Goal: Task Accomplishment & Management: Complete application form

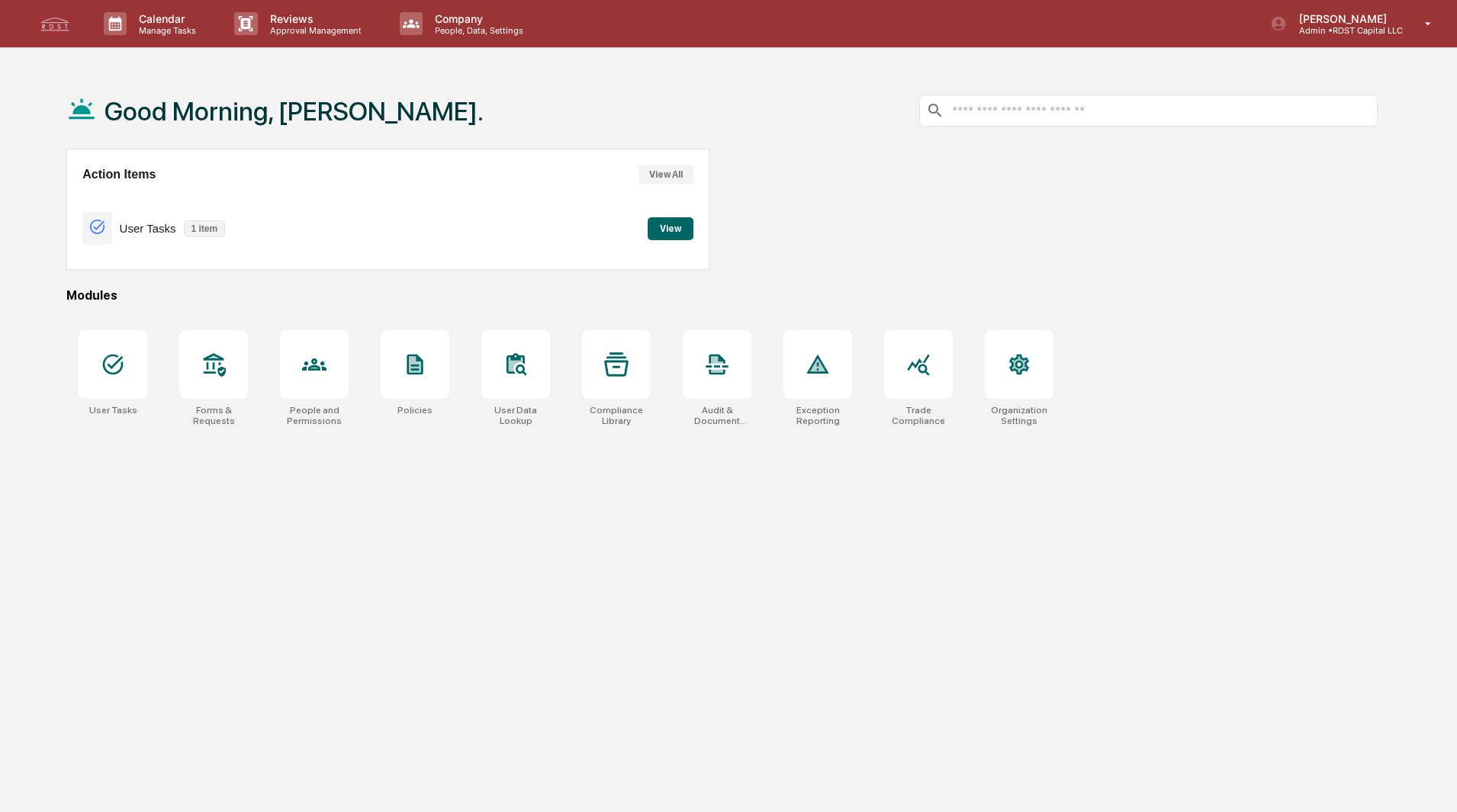
click at [664, 232] on button "View" at bounding box center [670, 229] width 46 height 23
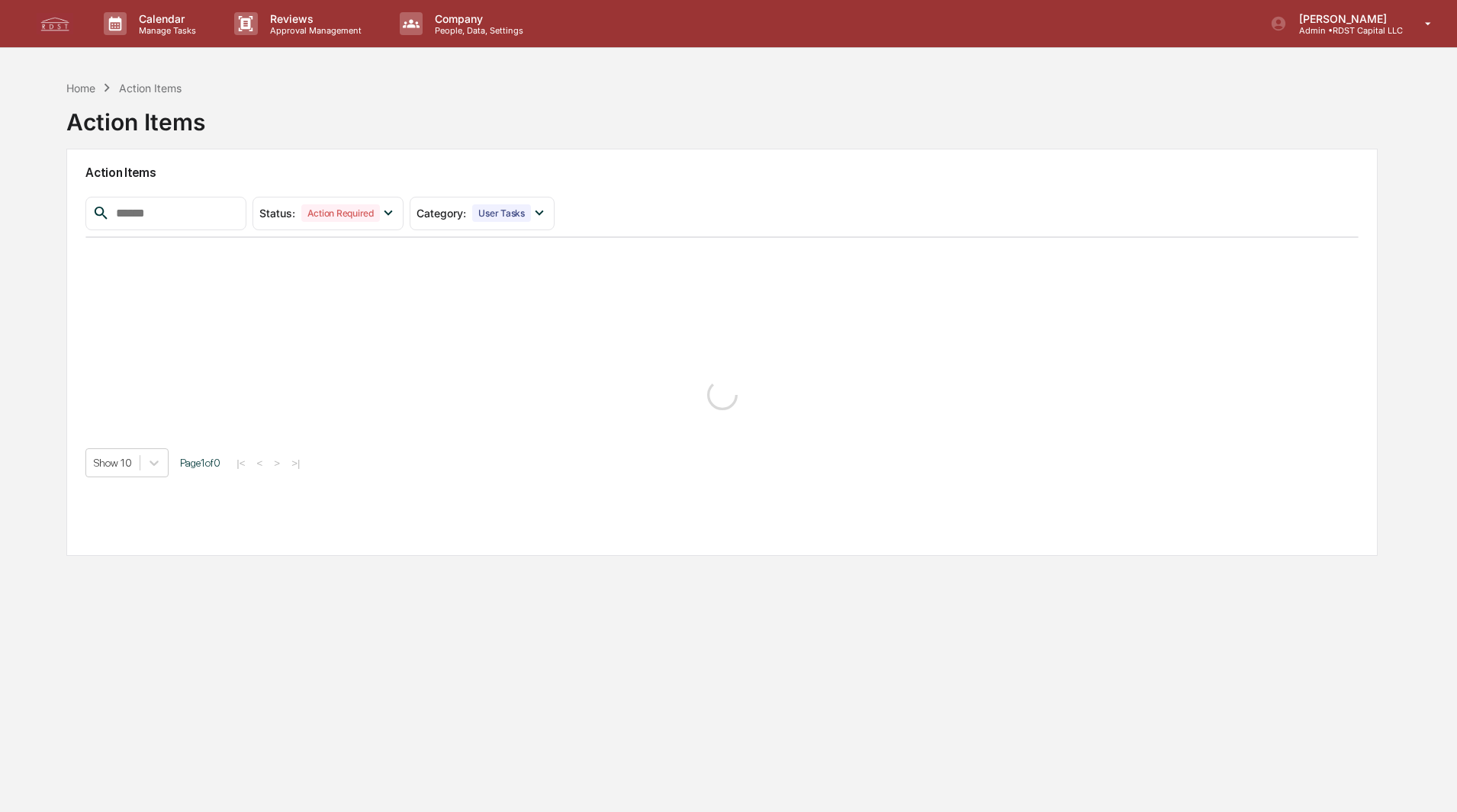
click at [530, 173] on h2 "Action Items" at bounding box center [722, 172] width 1273 height 15
click at [1236, 276] on button "View" at bounding box center [1239, 277] width 39 height 20
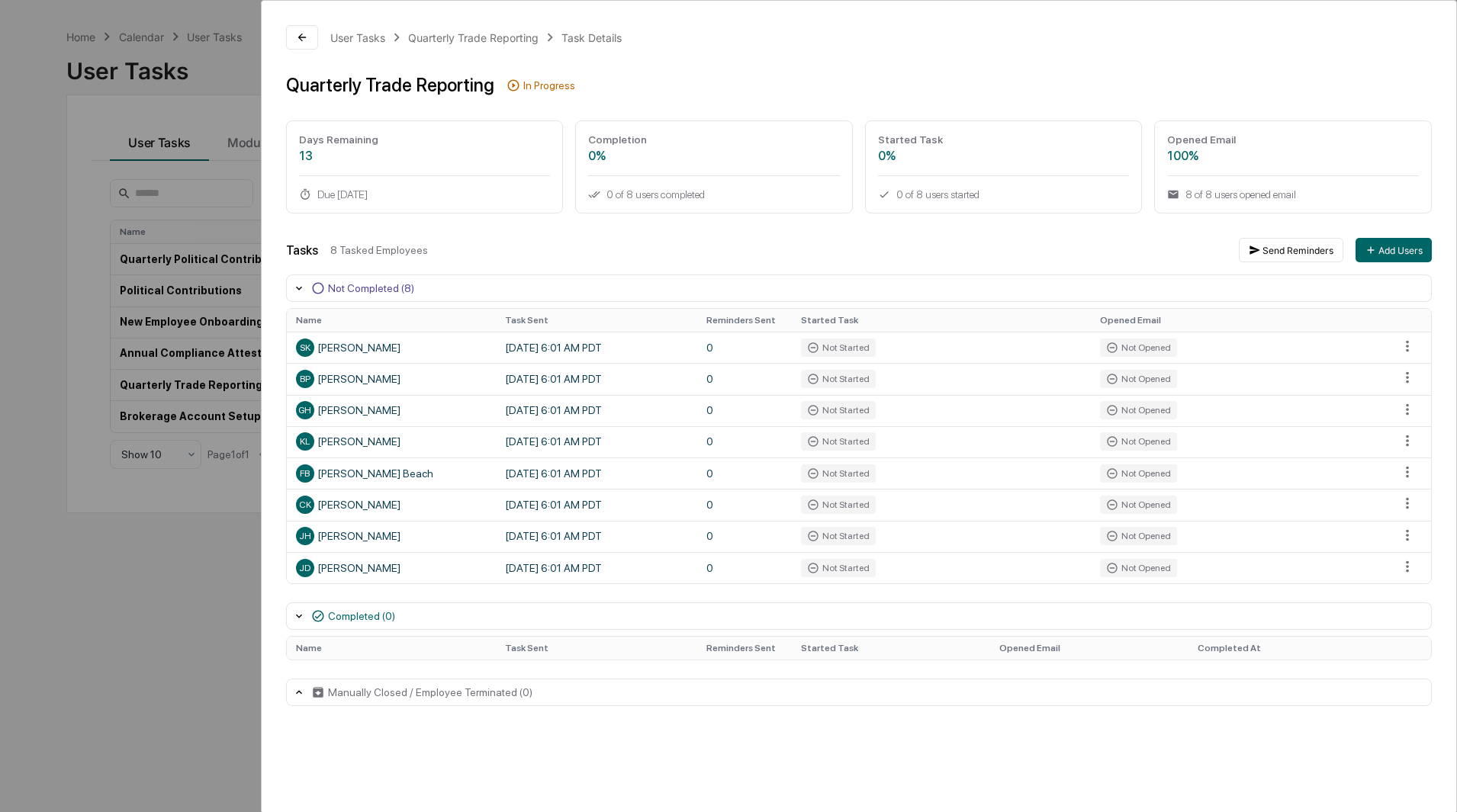
scroll to position [73, 0]
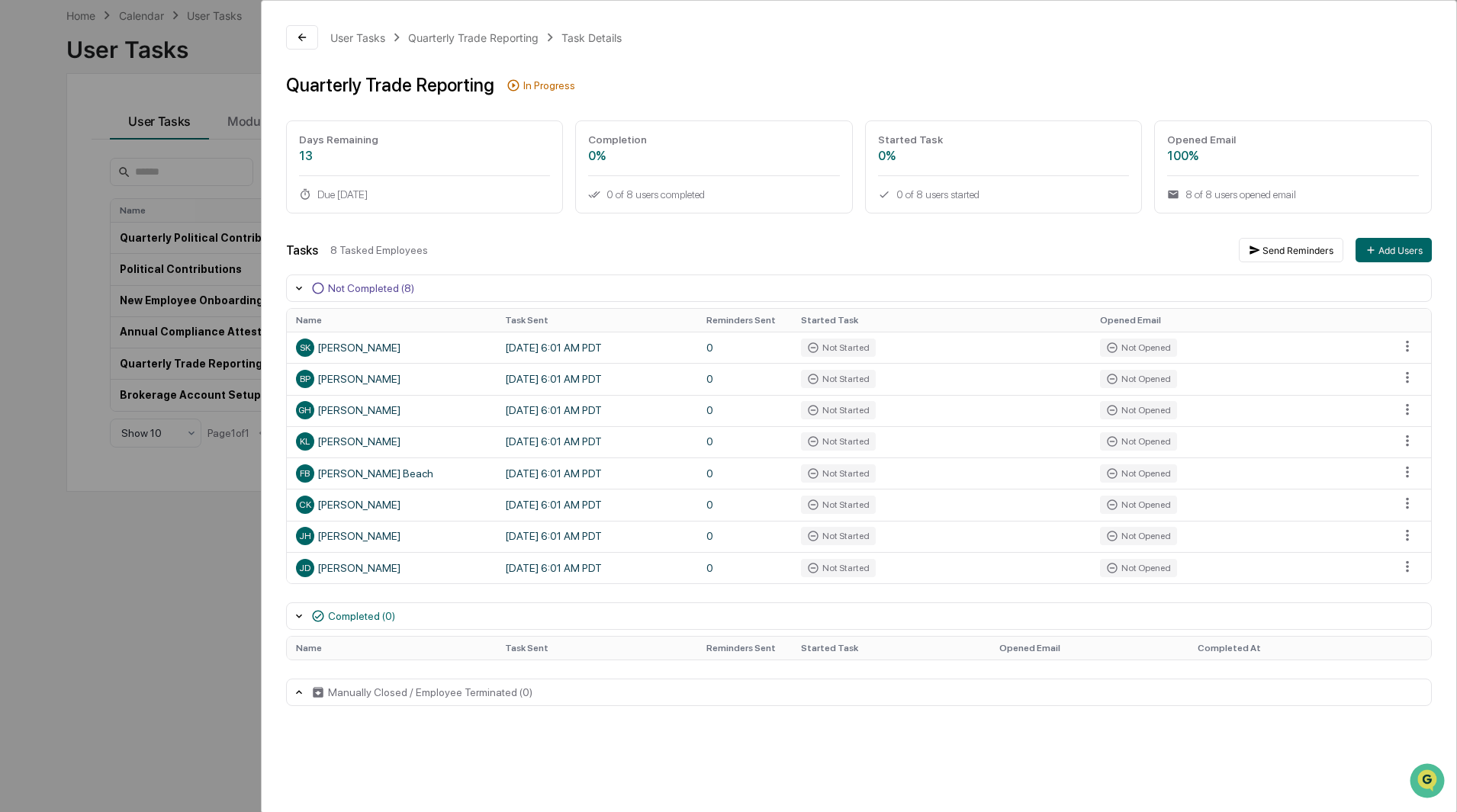
click at [307, 29] on button at bounding box center [301, 38] width 32 height 25
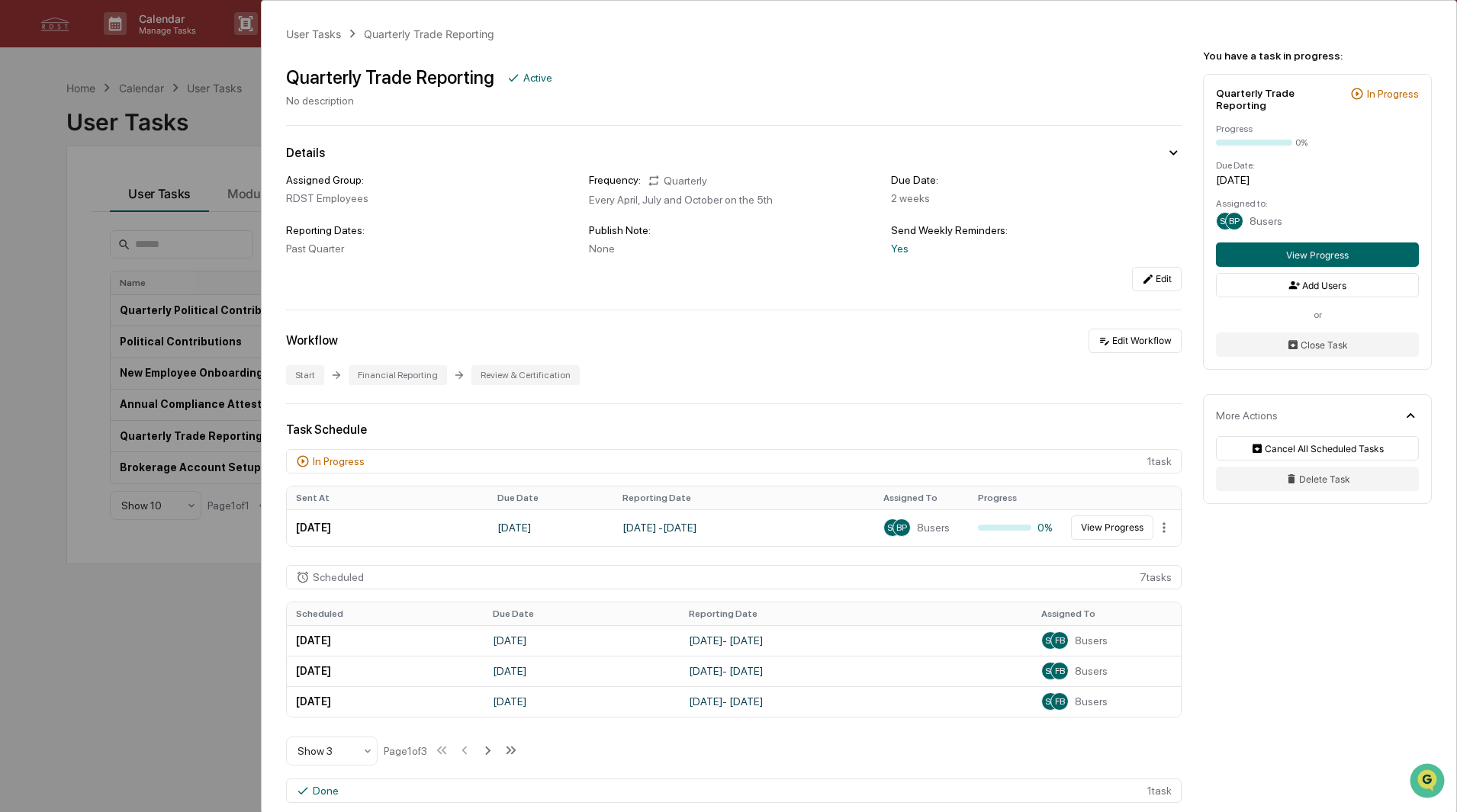
click at [214, 106] on div "User Tasks Quarterly Trade Reporting Quarterly Trade Reporting Active No descri…" at bounding box center [728, 406] width 1457 height 812
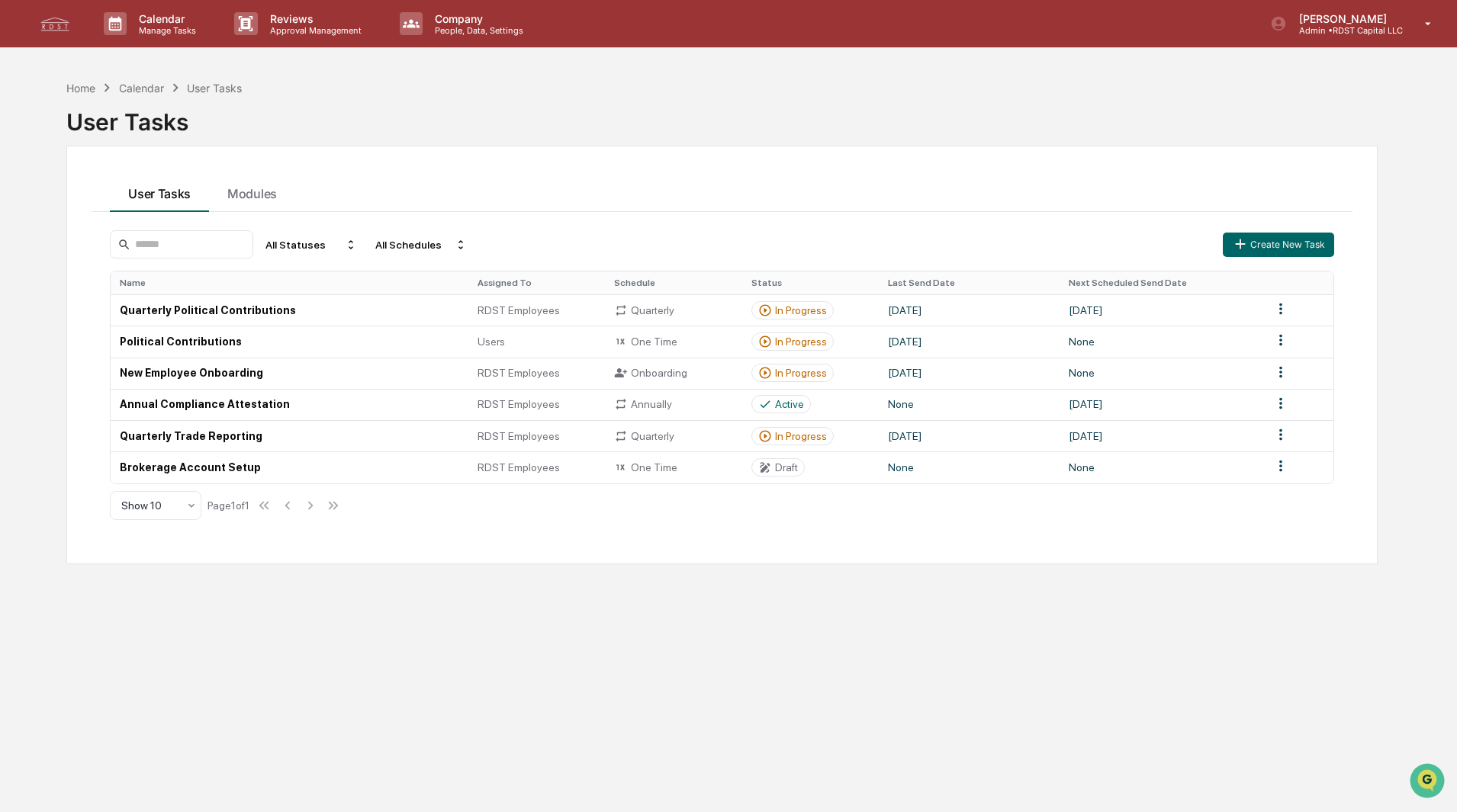
click at [764, 439] on icon at bounding box center [765, 436] width 14 height 14
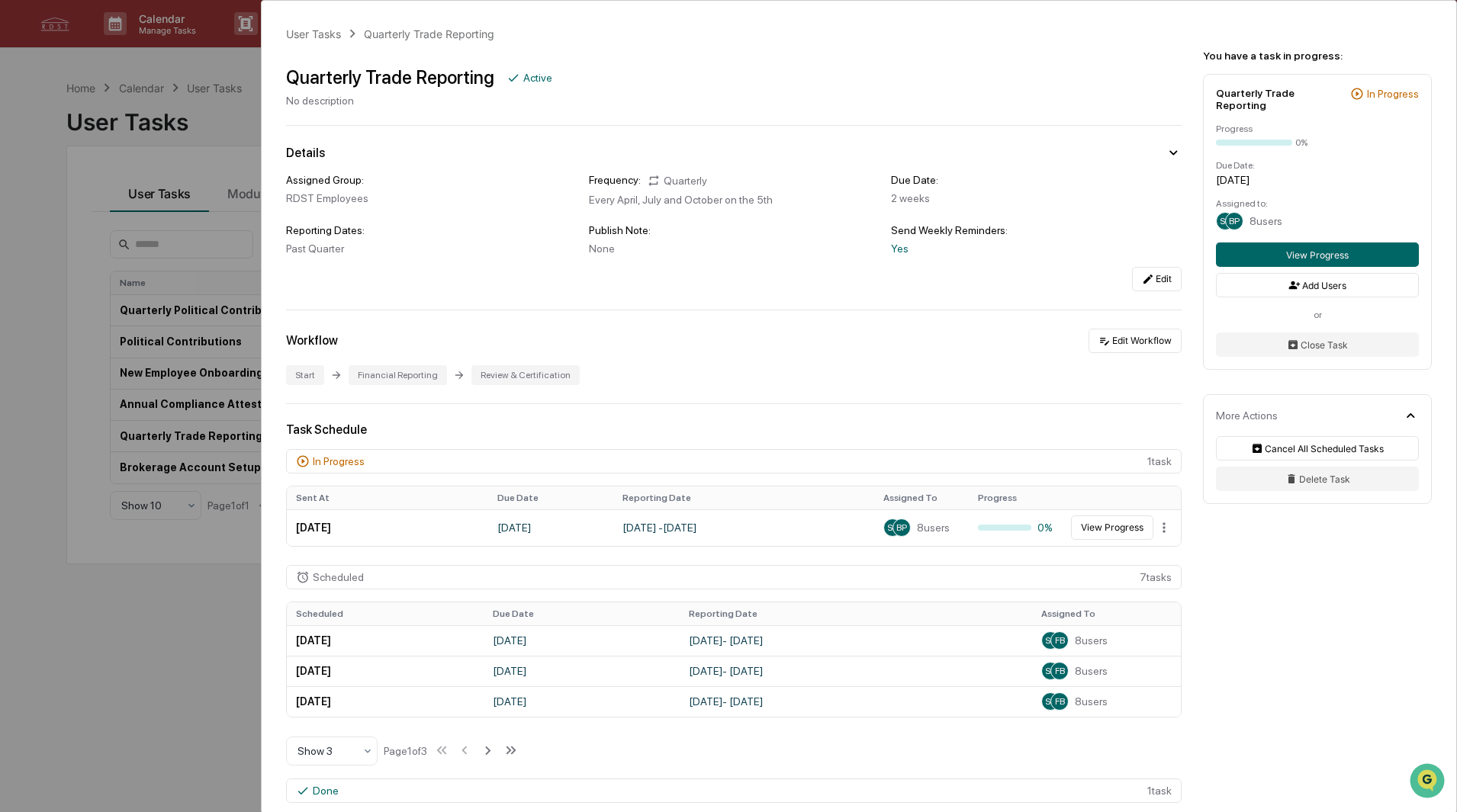
click at [73, 177] on div "User Tasks Quarterly Trade Reporting Quarterly Trade Reporting Active No descri…" at bounding box center [728, 406] width 1457 height 812
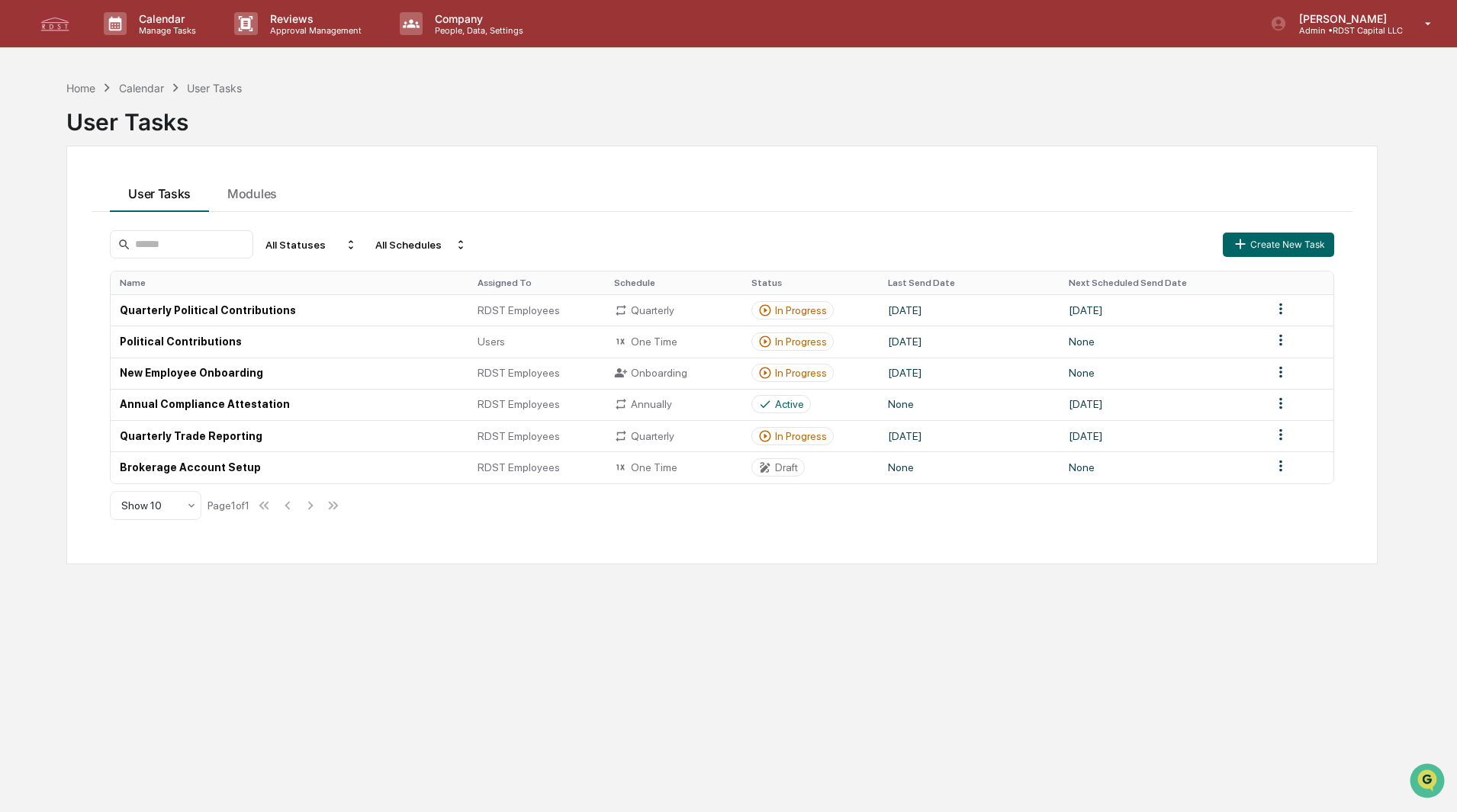
click at [74, 91] on div "Home" at bounding box center [81, 88] width 29 height 13
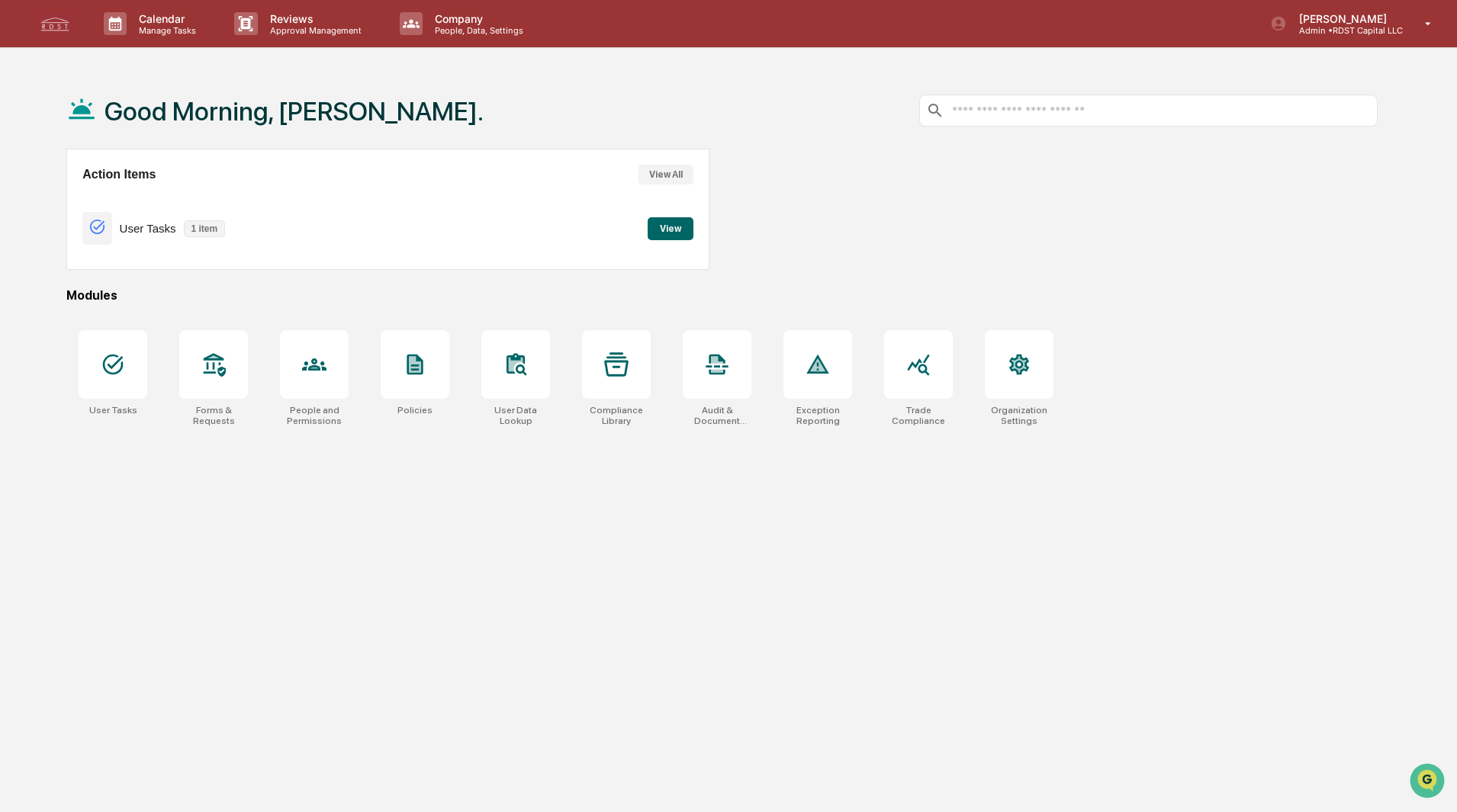
click at [200, 232] on p "1 item" at bounding box center [205, 228] width 42 height 17
click at [93, 228] on icon at bounding box center [97, 226] width 17 height 17
click at [666, 228] on button "View" at bounding box center [670, 229] width 46 height 23
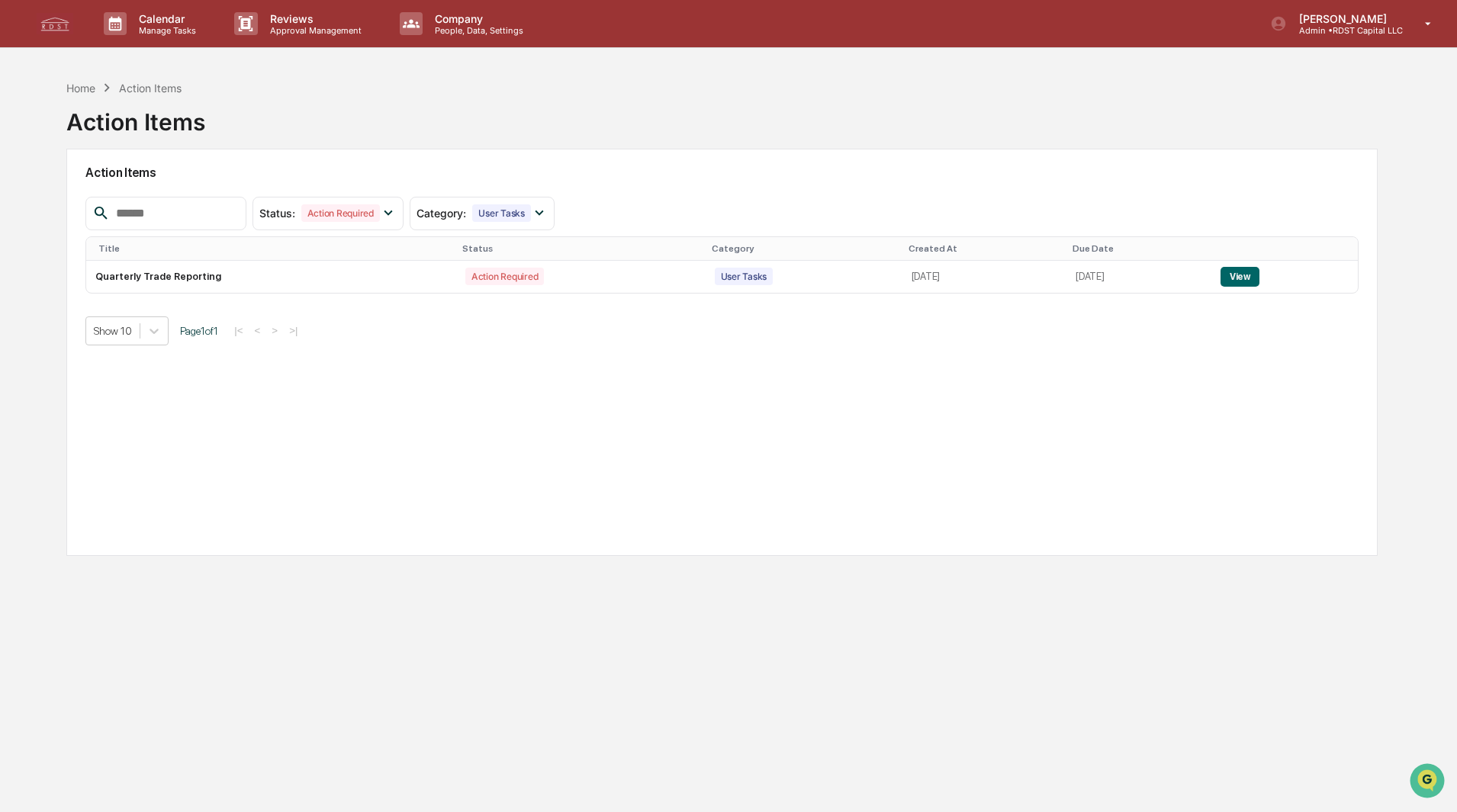
click at [547, 215] on icon at bounding box center [539, 213] width 17 height 17
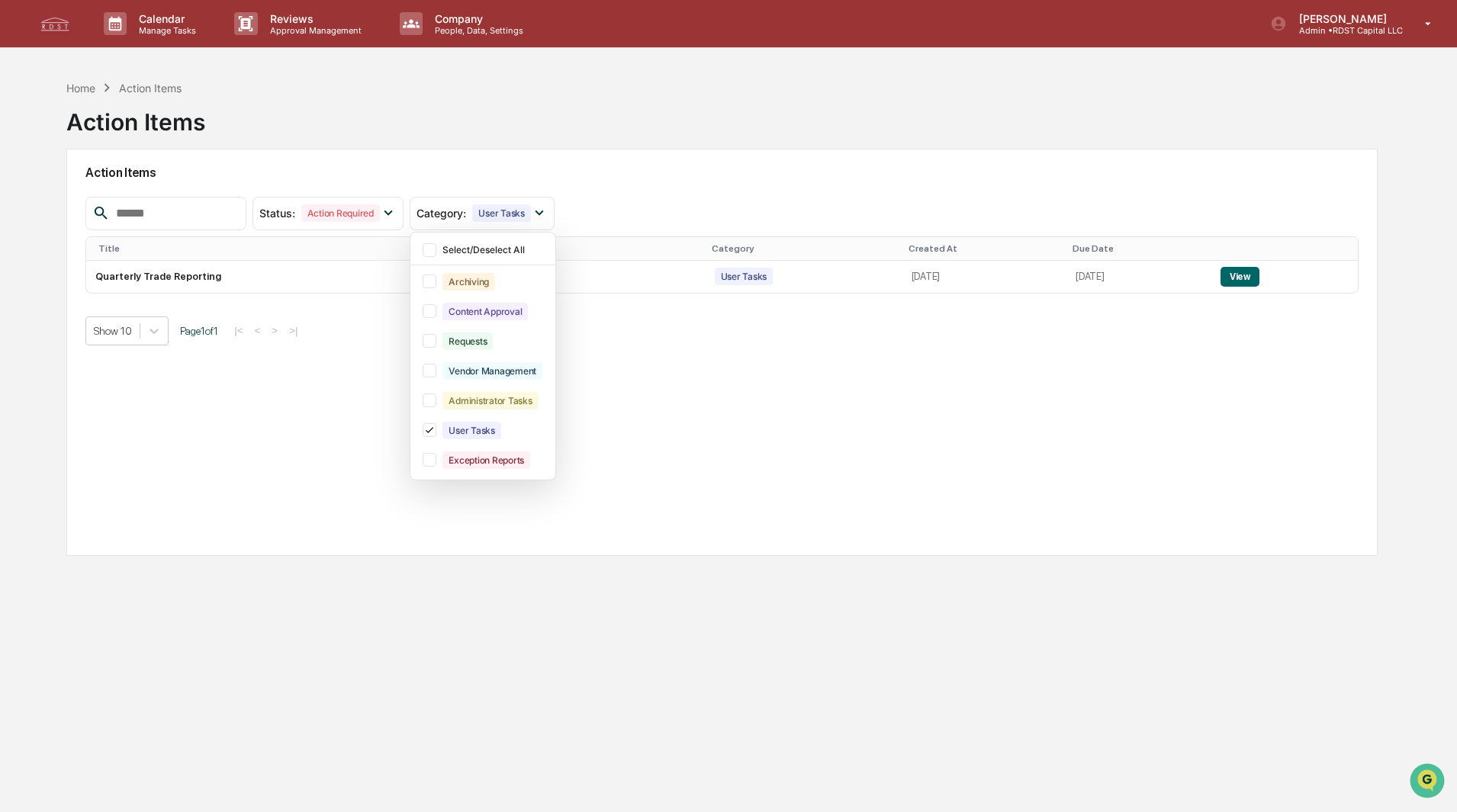
click at [683, 186] on div "Action Items" at bounding box center [722, 172] width 1273 height 35
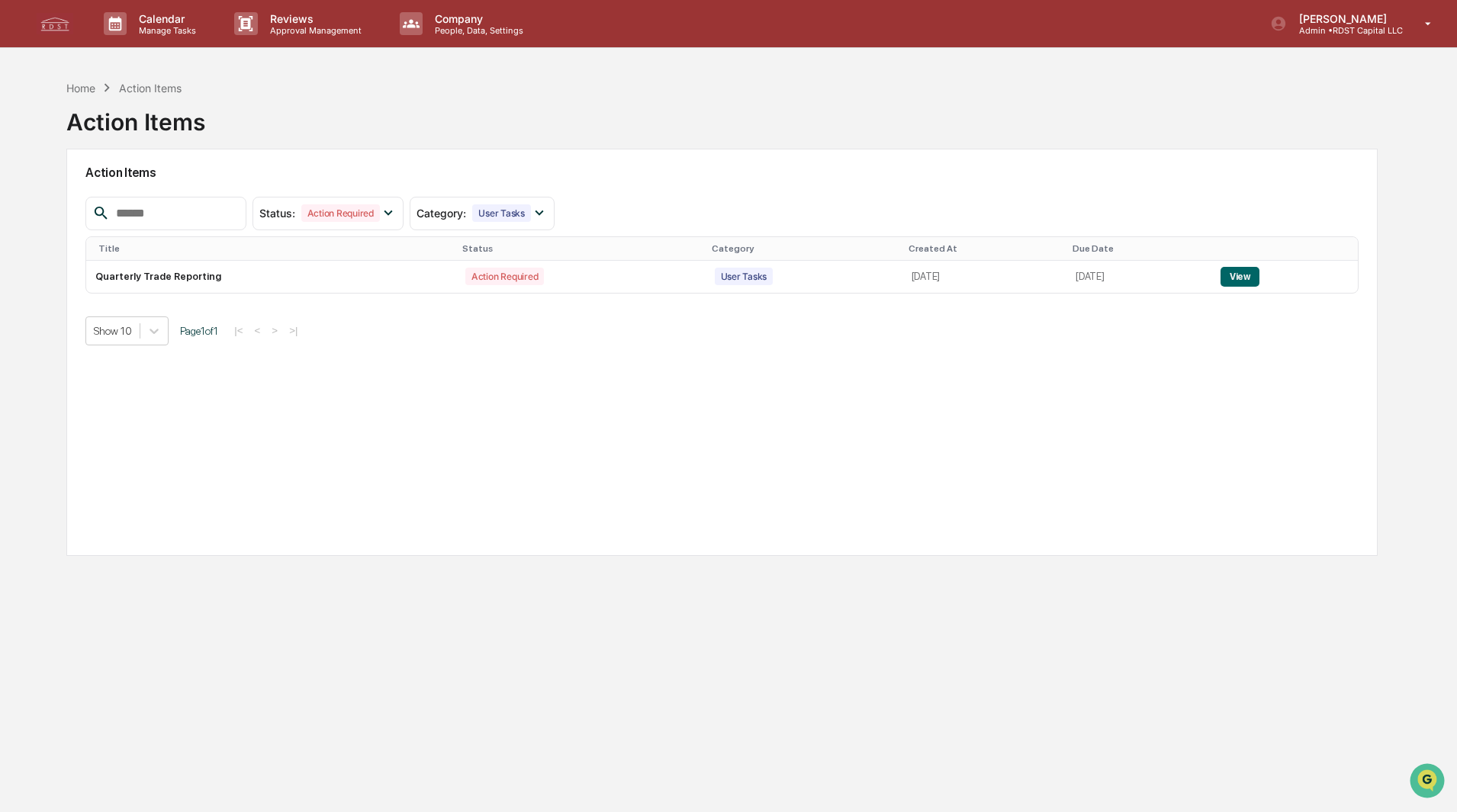
click at [1246, 277] on button "View" at bounding box center [1239, 277] width 39 height 20
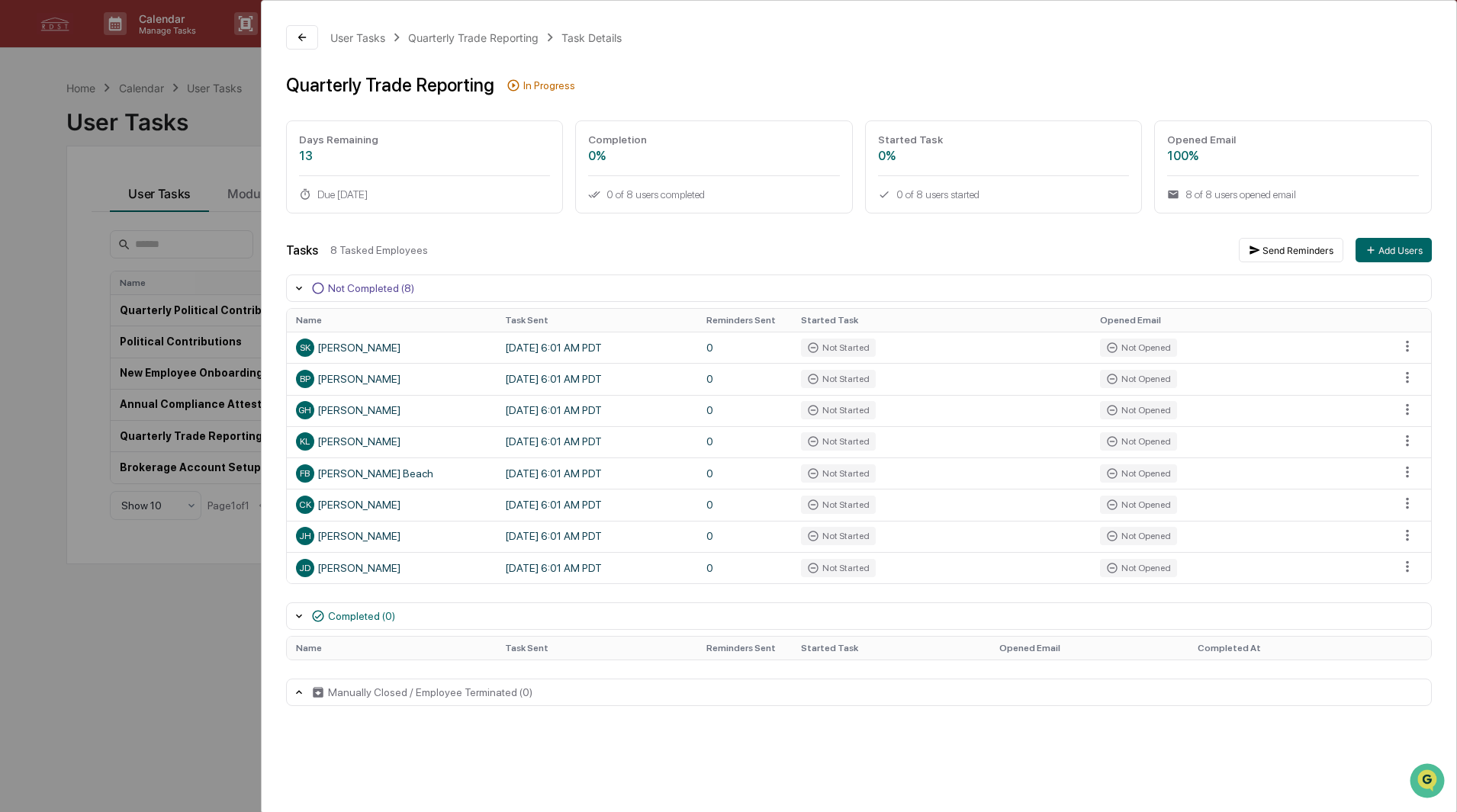
click at [340, 384] on div "BP [PERSON_NAME]" at bounding box center [391, 379] width 191 height 19
click at [833, 382] on div "Not Started" at bounding box center [838, 379] width 75 height 19
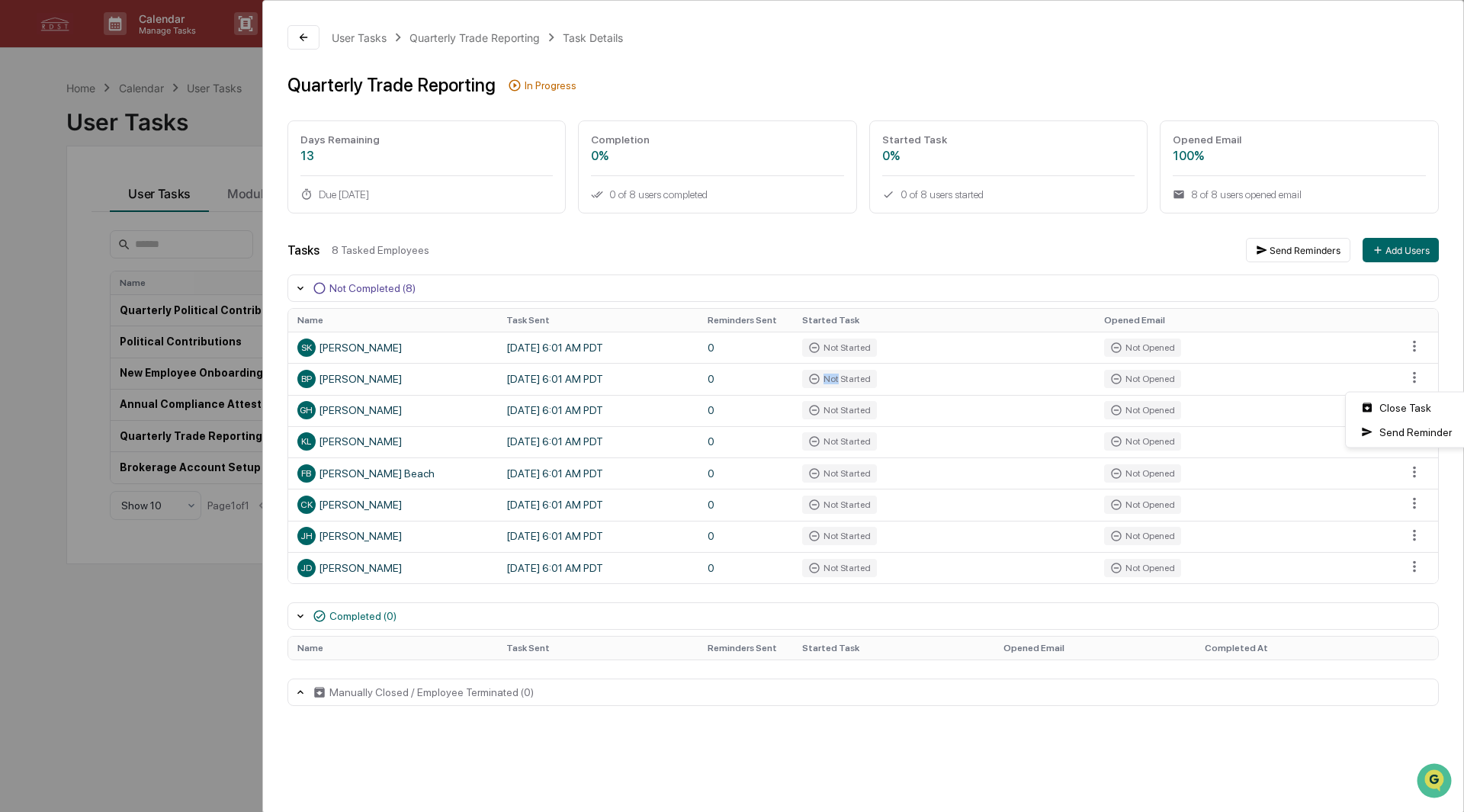
click at [1411, 375] on html "Calendar Manage Tasks Reviews Approval Management Company People, Data, Setting…" at bounding box center [732, 406] width 1464 height 812
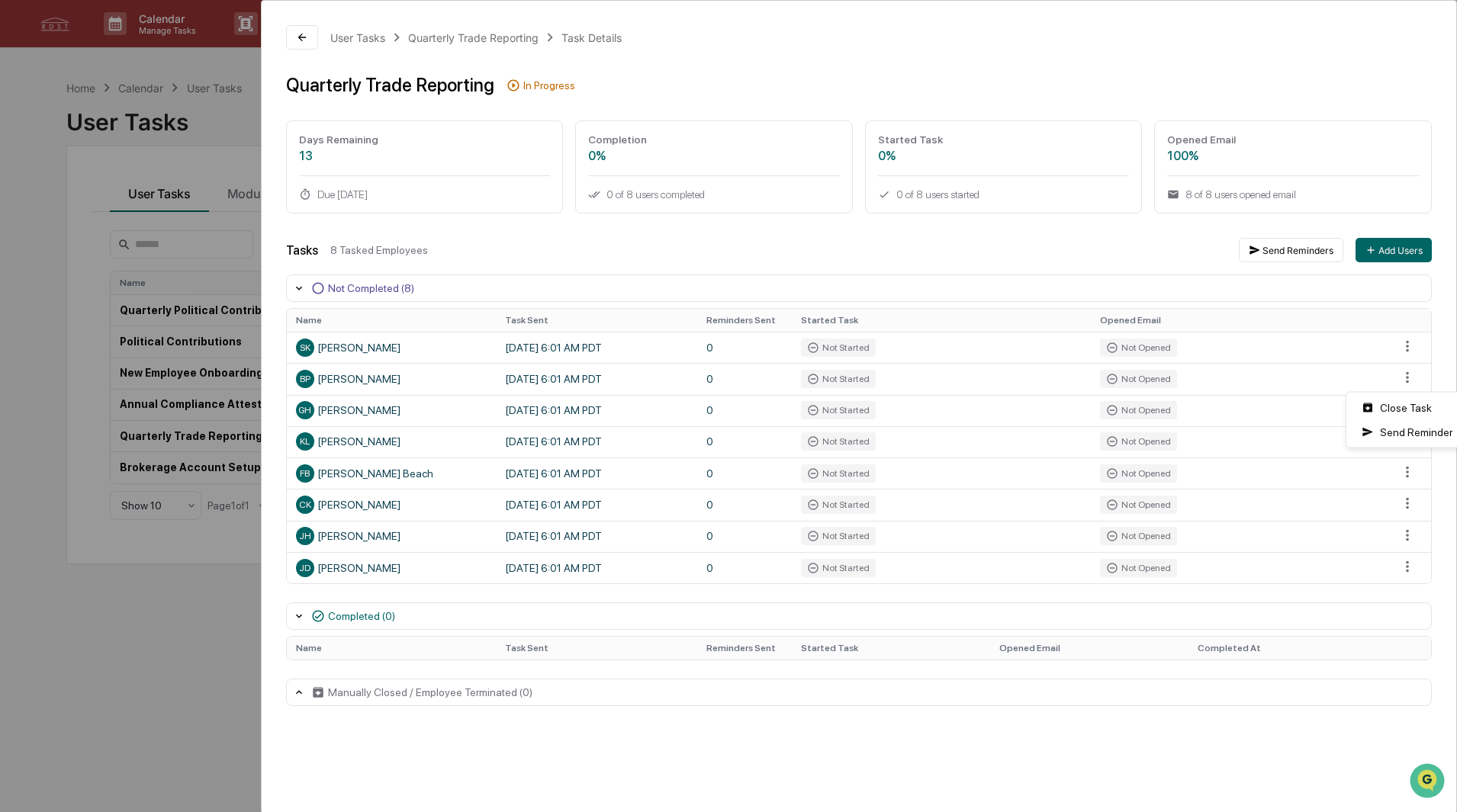
click at [1128, 235] on html "Calendar Manage Tasks Reviews Approval Management Company People, Data, Setting…" at bounding box center [728, 406] width 1457 height 812
click at [303, 32] on icon at bounding box center [302, 37] width 12 height 12
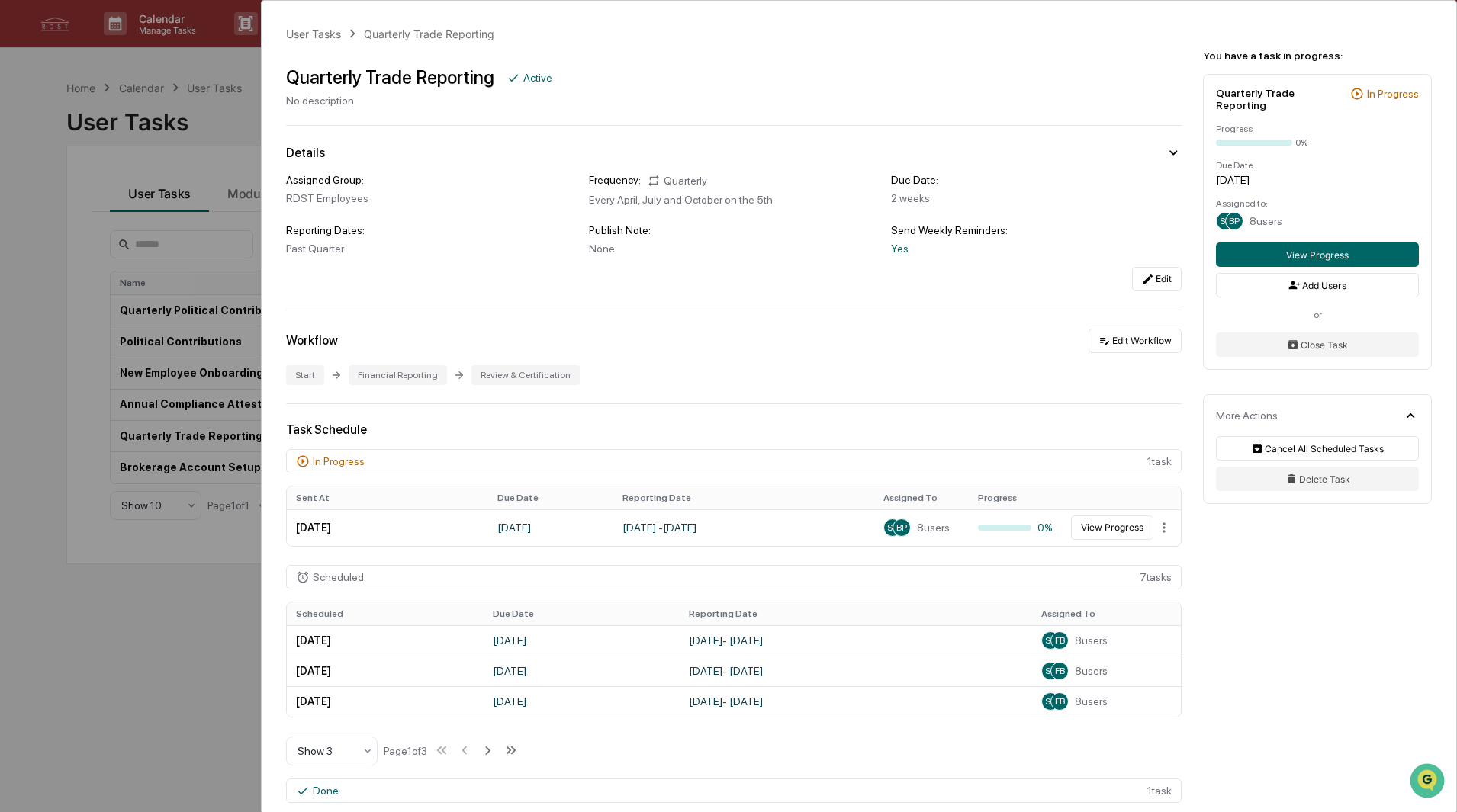
click at [214, 114] on div "User Tasks Quarterly Trade Reporting Quarterly Trade Reporting Active No descri…" at bounding box center [728, 406] width 1457 height 812
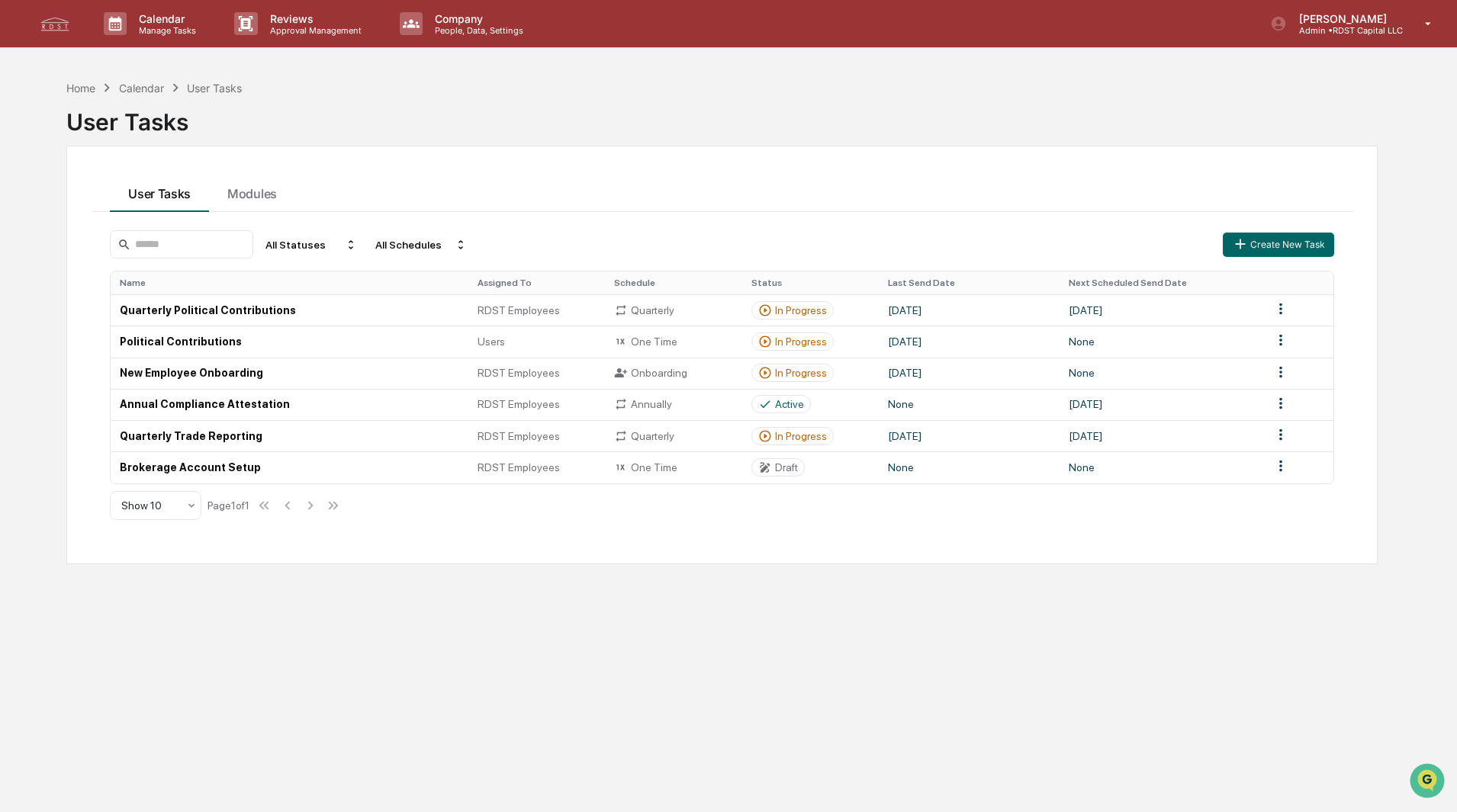
click at [1326, 28] on p "Admin • RDST Capital LLC" at bounding box center [1344, 31] width 116 height 11
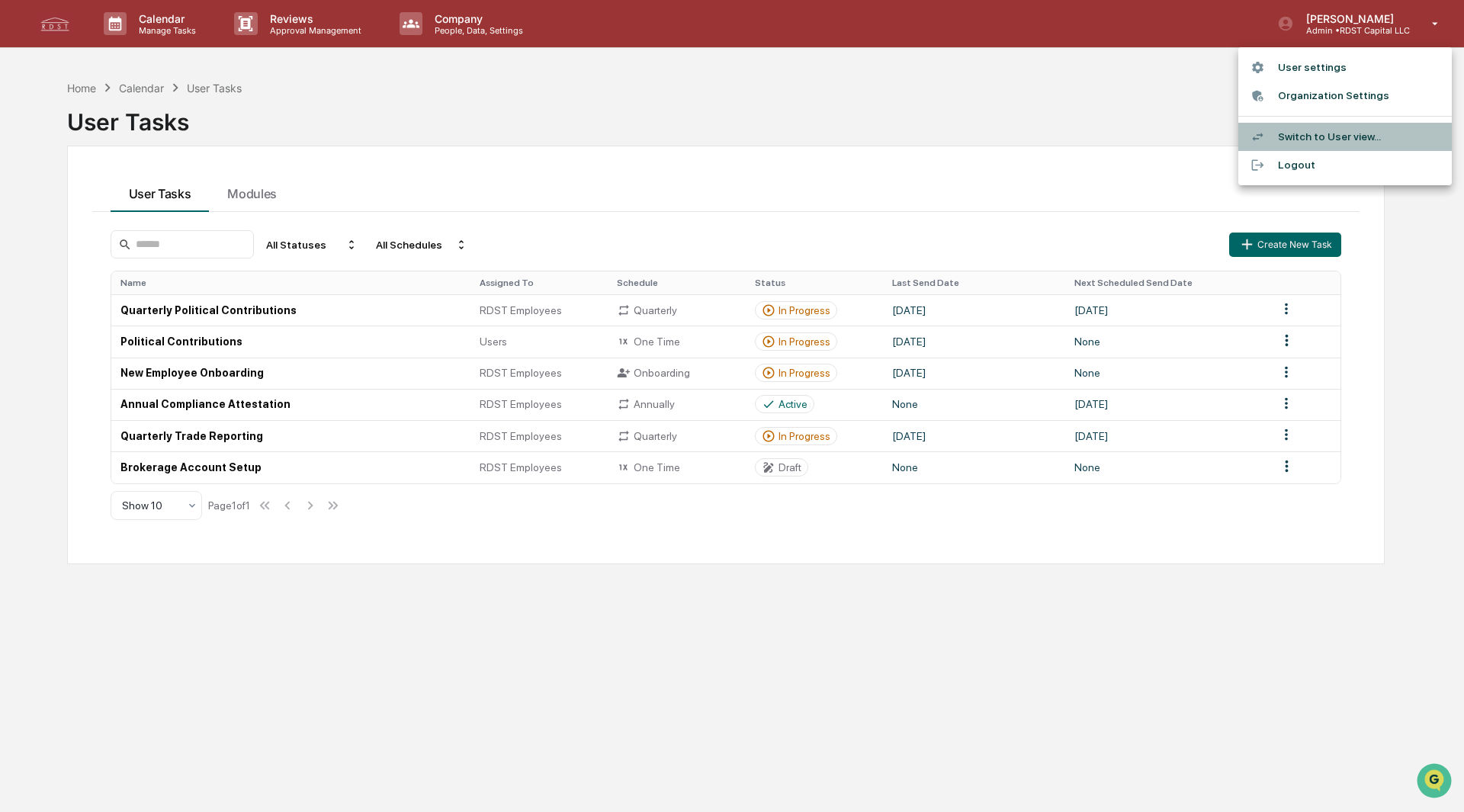
click at [1319, 137] on li "Switch to User view..." at bounding box center [1345, 137] width 214 height 29
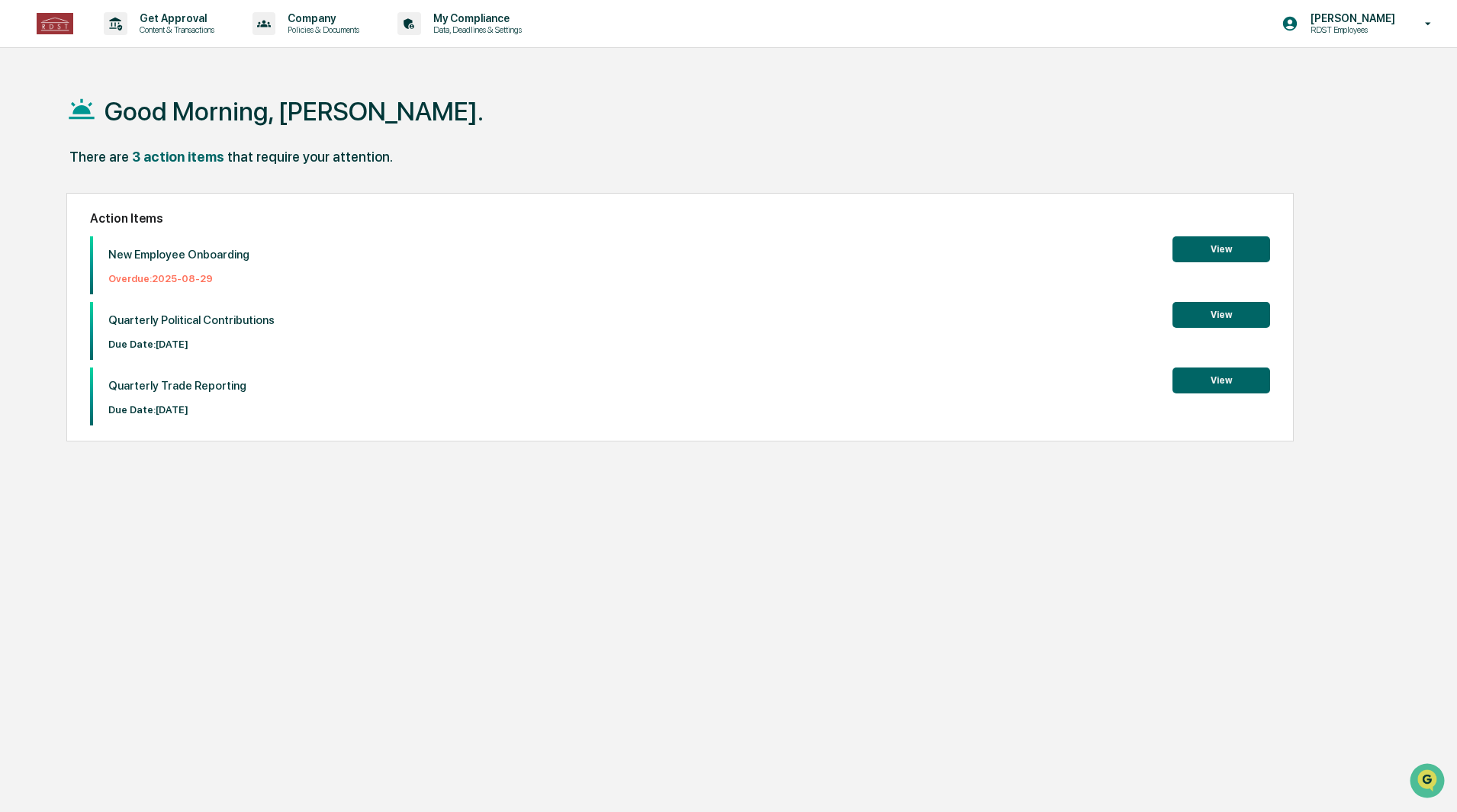
click at [1230, 389] on button "View" at bounding box center [1221, 381] width 97 height 26
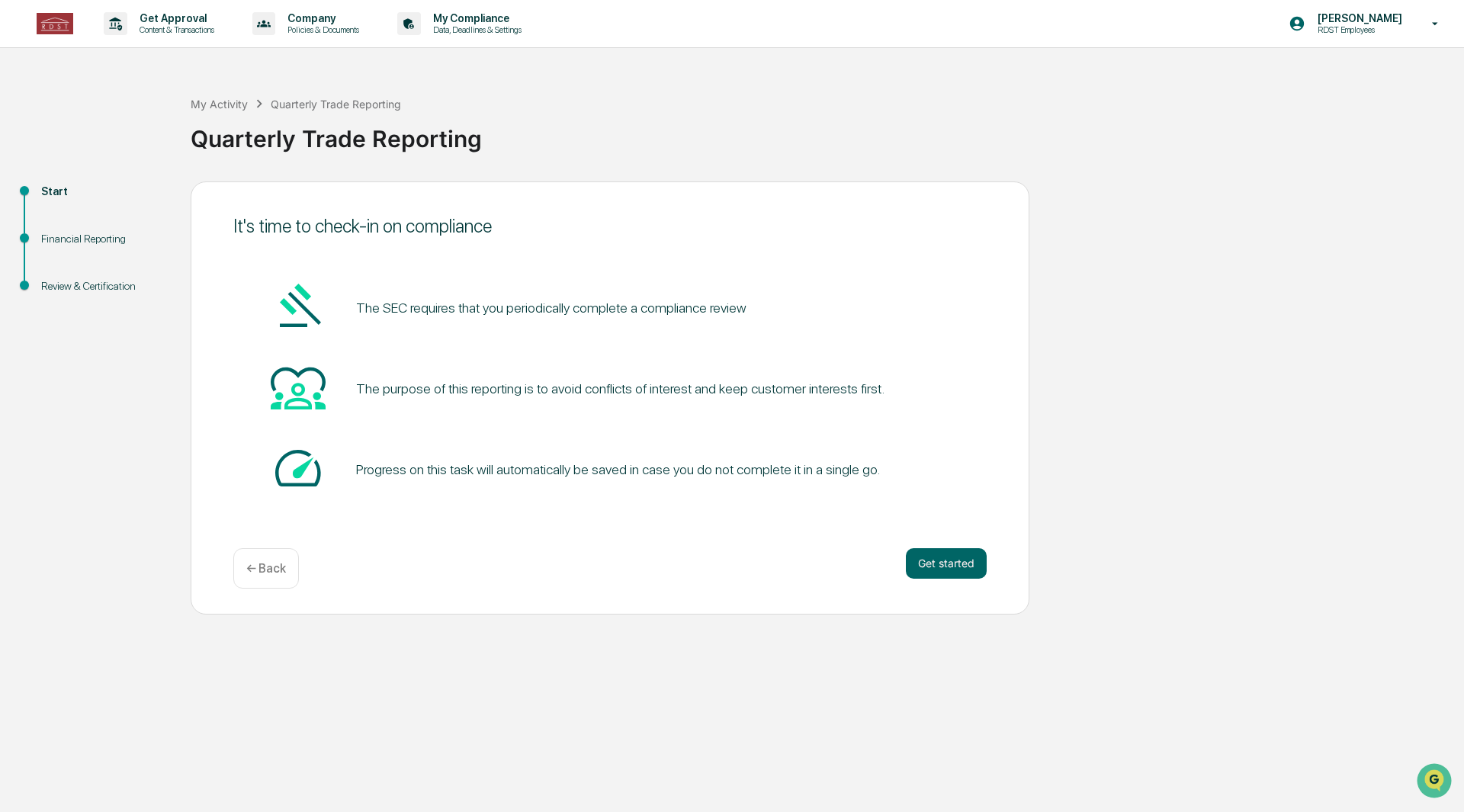
click at [940, 563] on button "Get started" at bounding box center [946, 563] width 81 height 31
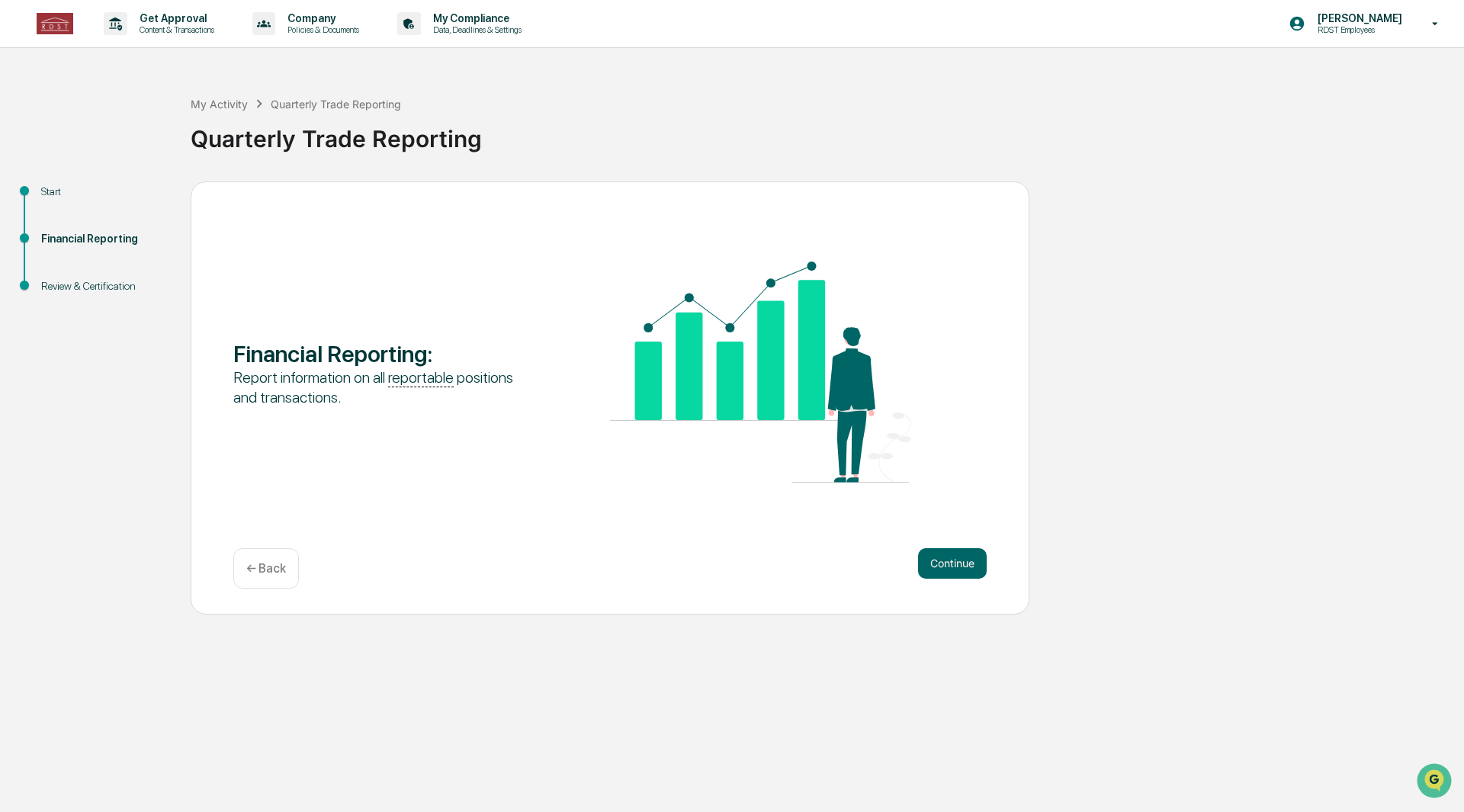
click at [940, 563] on button "Continue" at bounding box center [952, 563] width 69 height 31
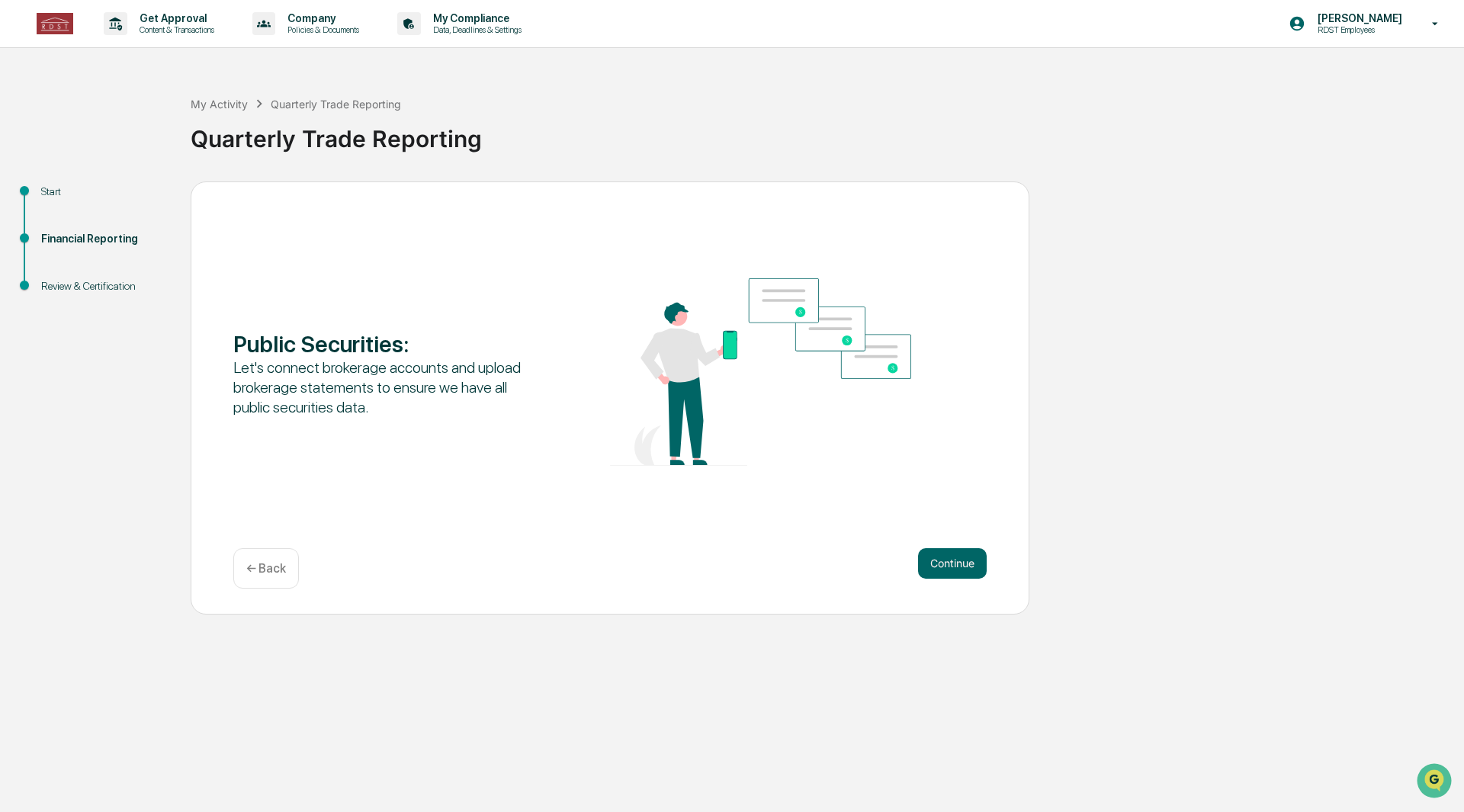
click at [940, 563] on button "Continue" at bounding box center [952, 563] width 69 height 31
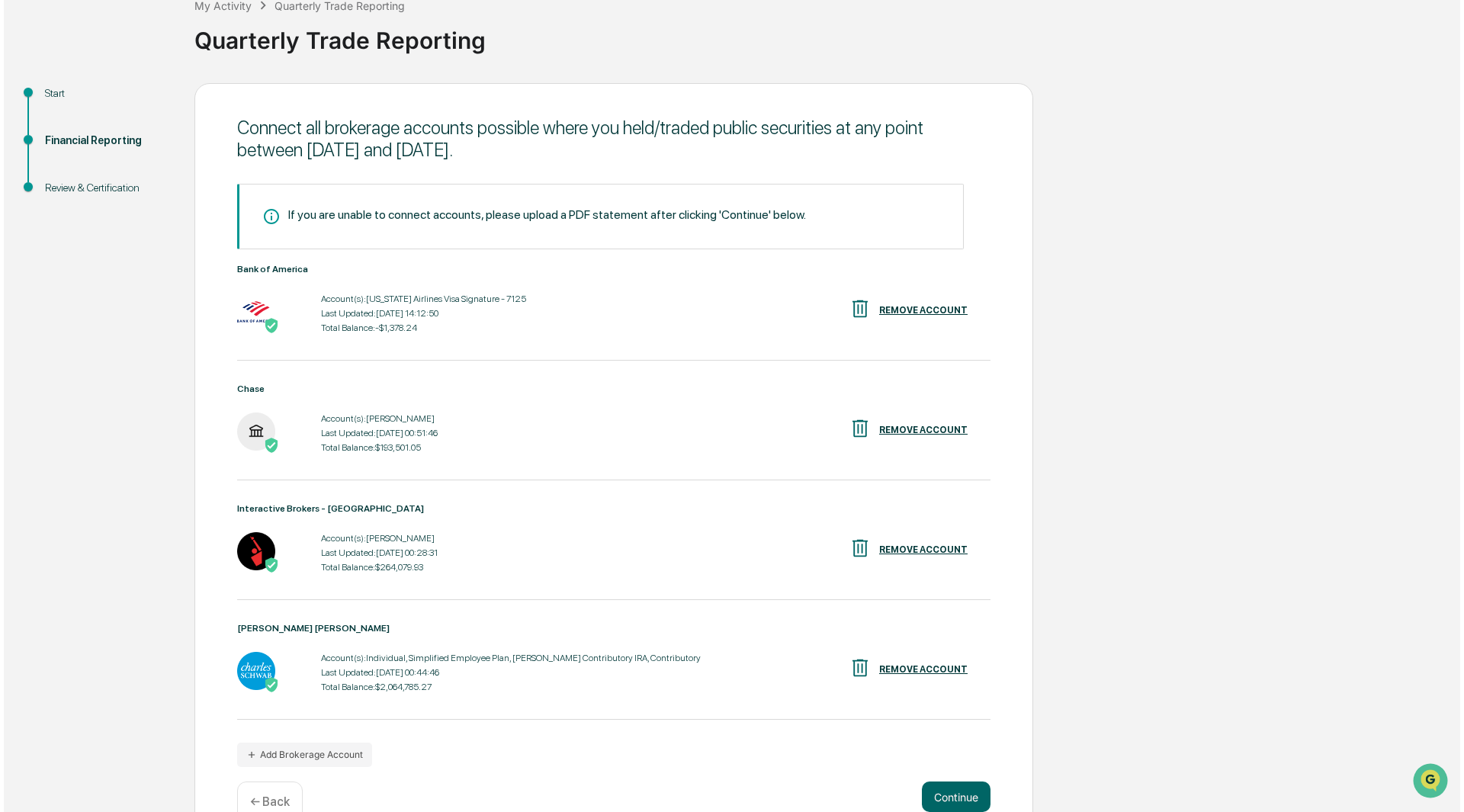
scroll to position [141, 0]
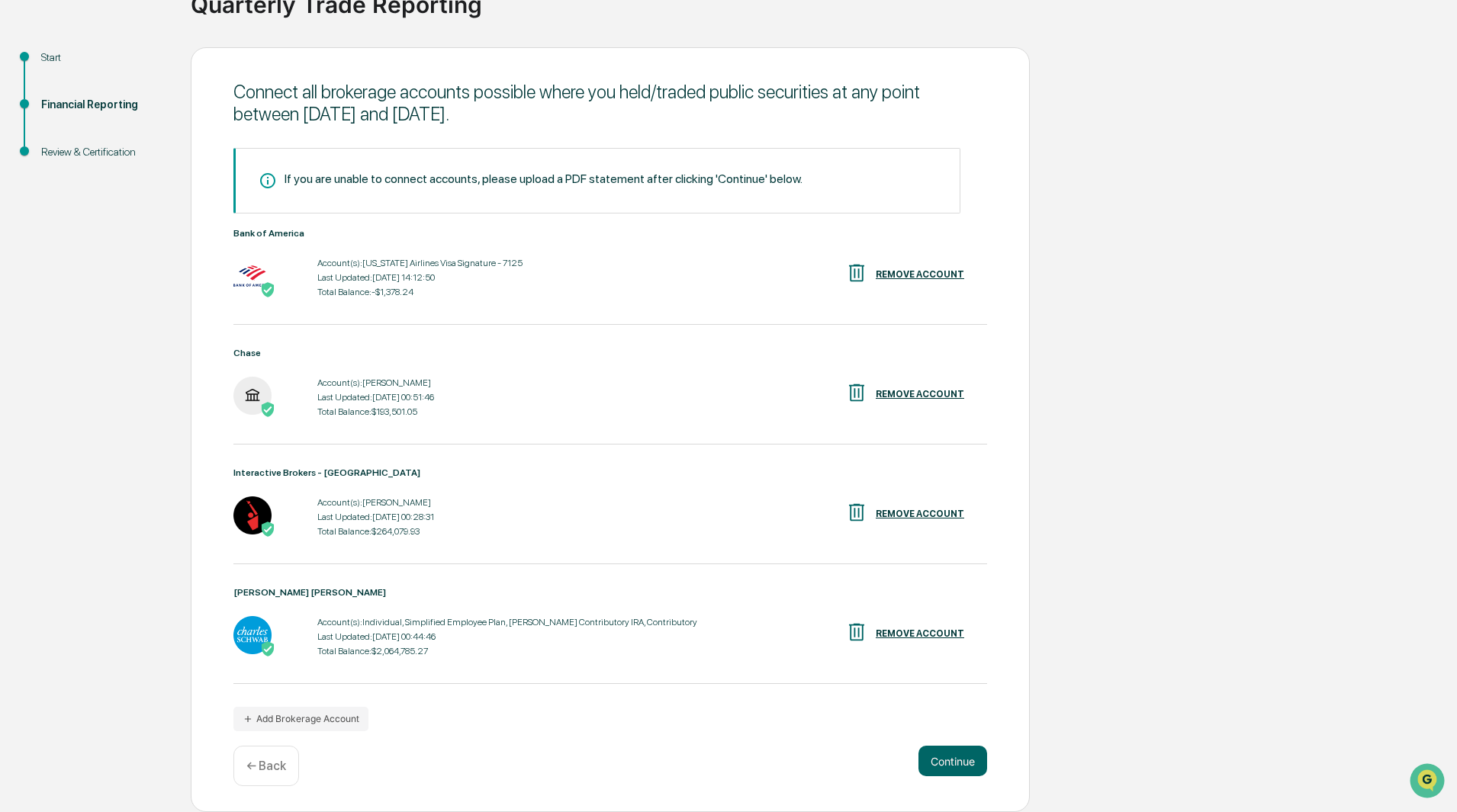
click at [928, 269] on div "REMOVE ACCOUNT" at bounding box center [920, 275] width 89 height 11
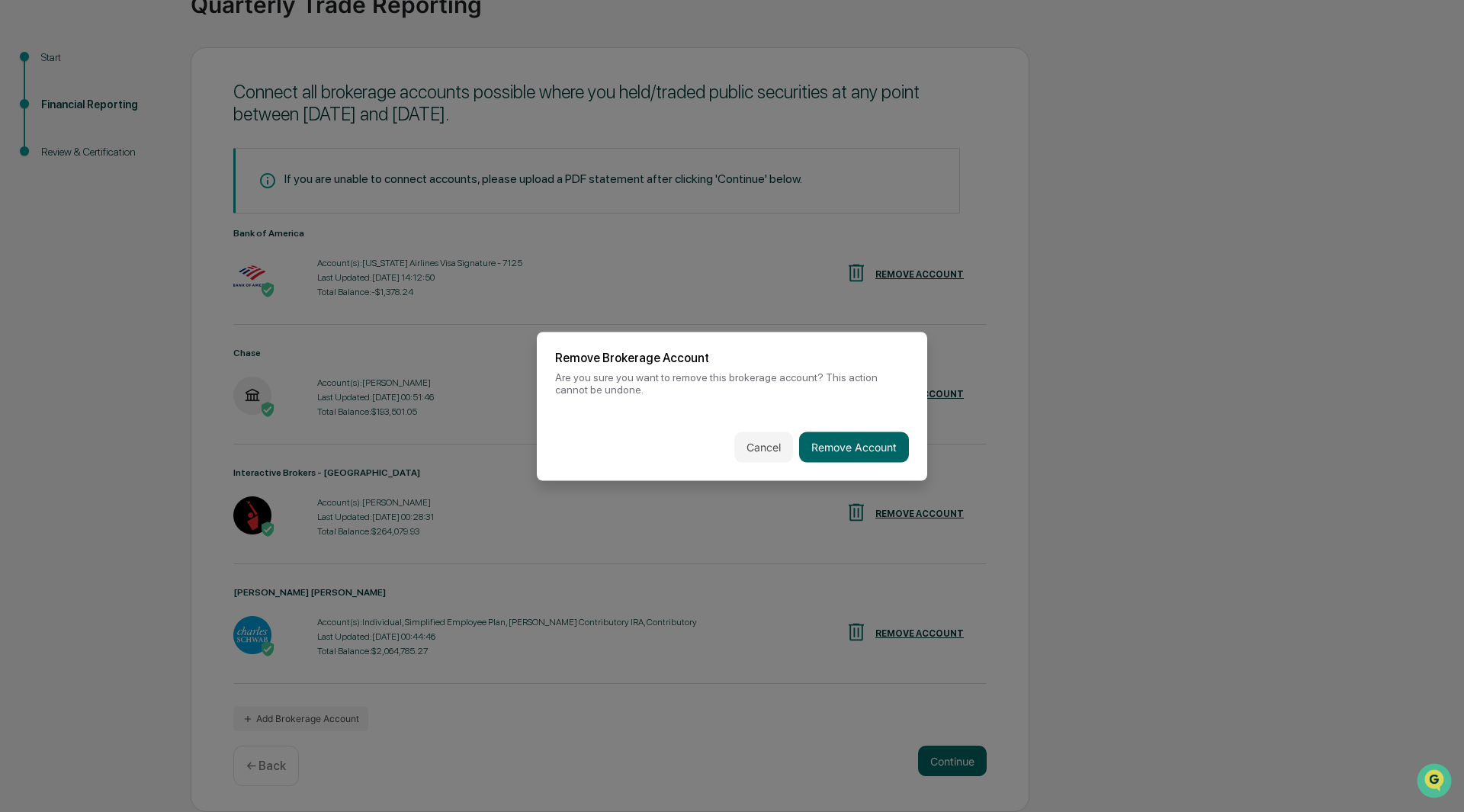
click at [848, 446] on button "Remove Account" at bounding box center [854, 447] width 110 height 31
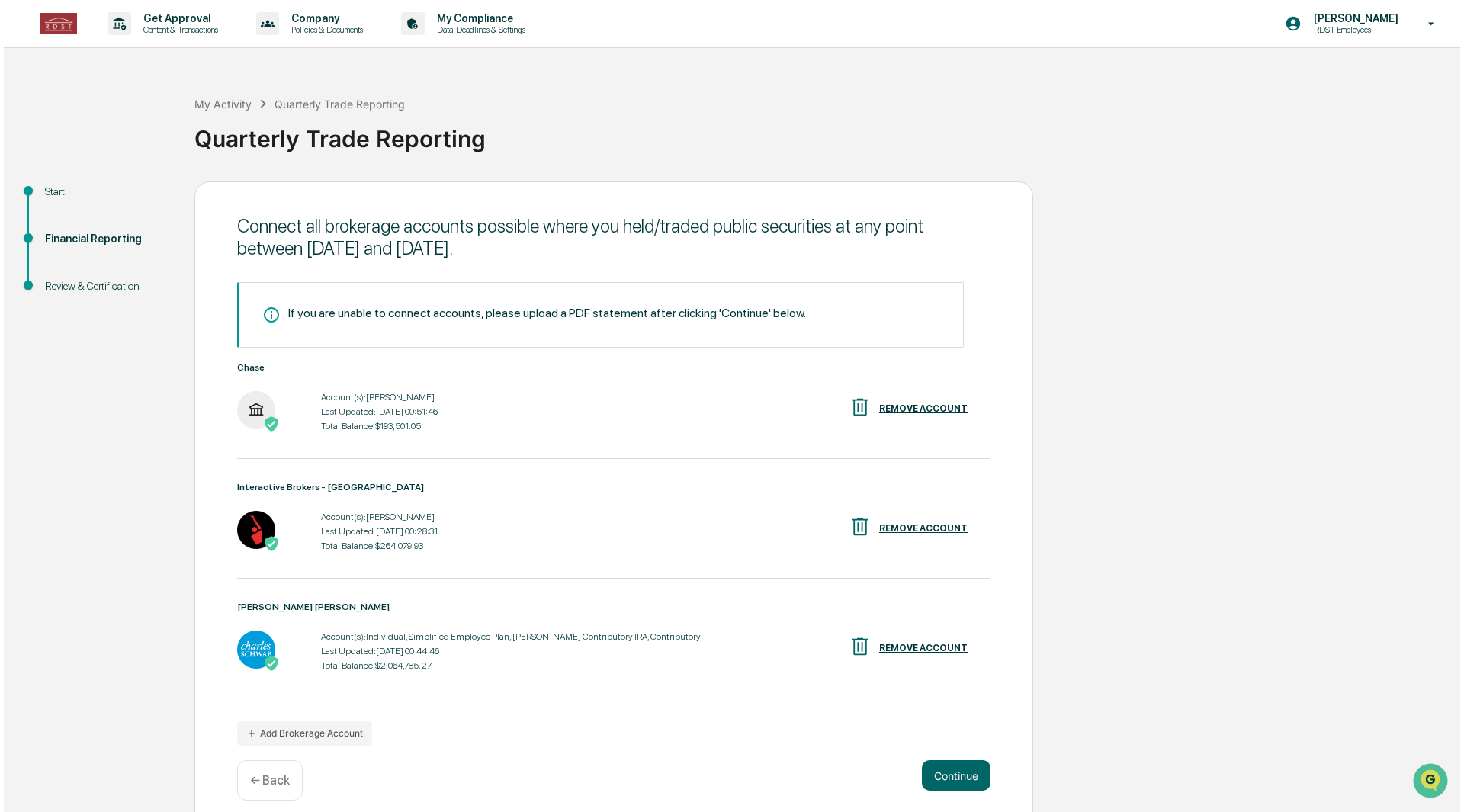
scroll to position [20, 0]
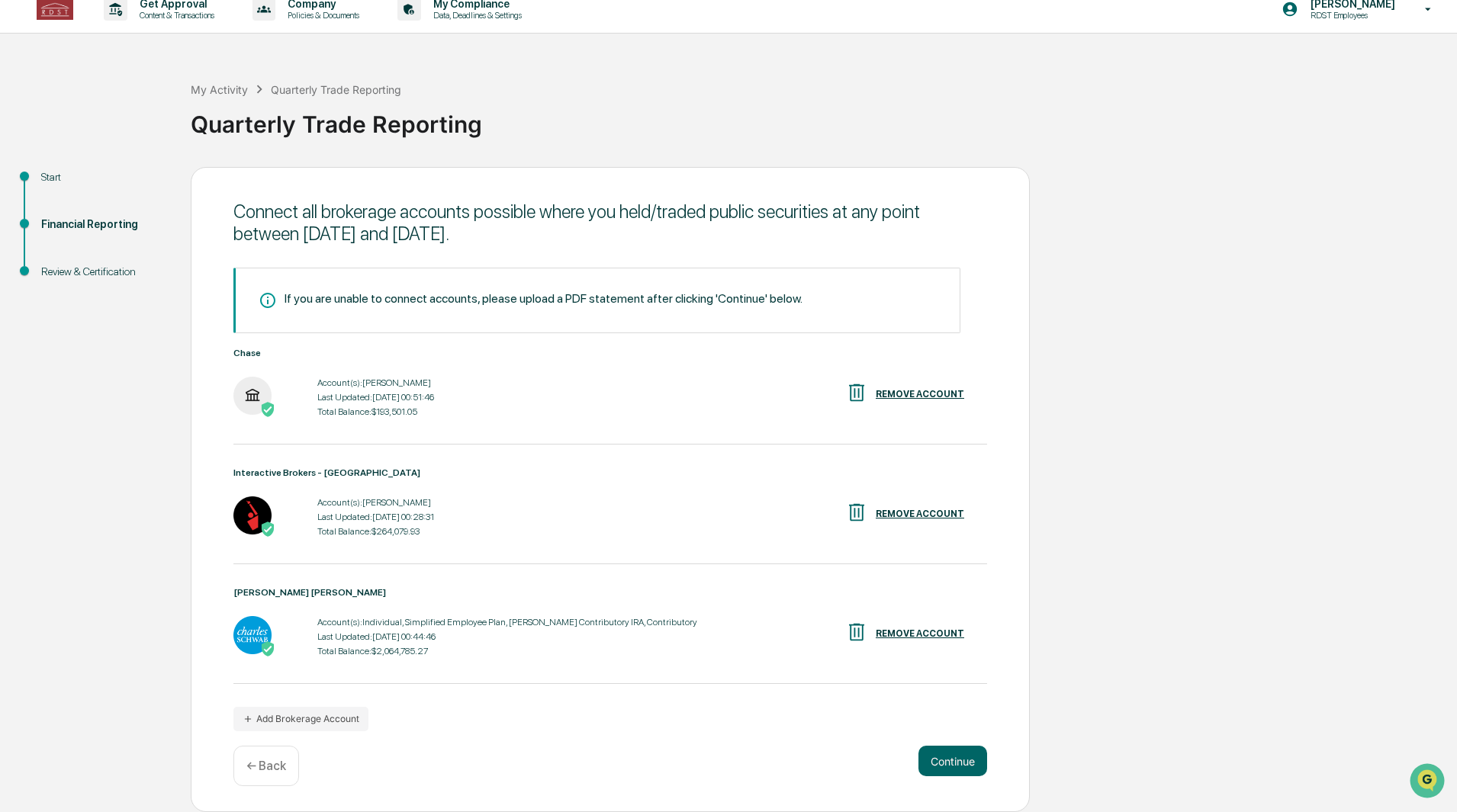
click at [286, 716] on button "Add Brokerage Account" at bounding box center [300, 719] width 135 height 25
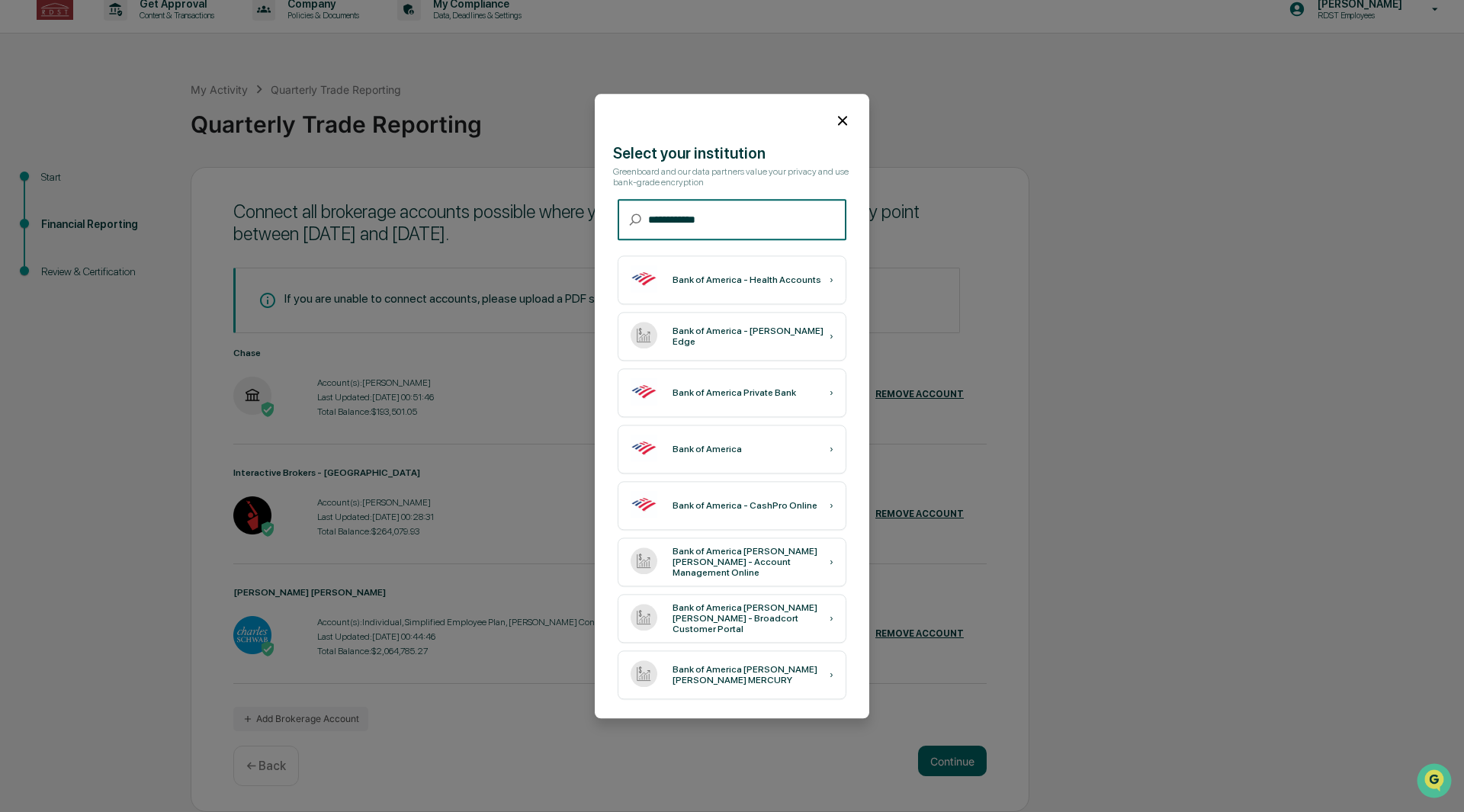
type input "**********"
